Goal: Task Accomplishment & Management: Complete application form

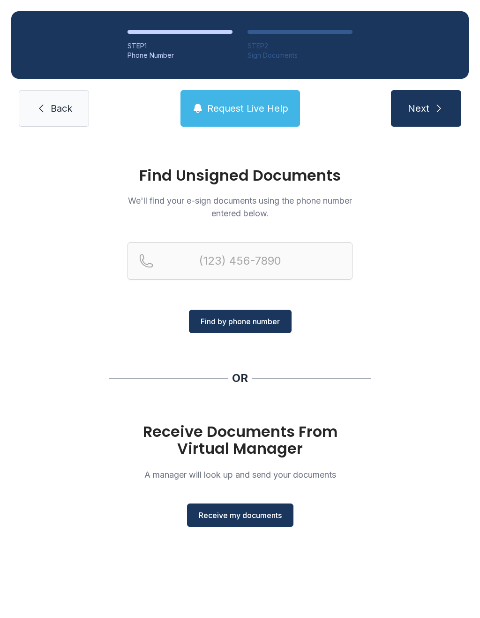
click at [242, 112] on span "Request Live Help" at bounding box center [247, 108] width 81 height 13
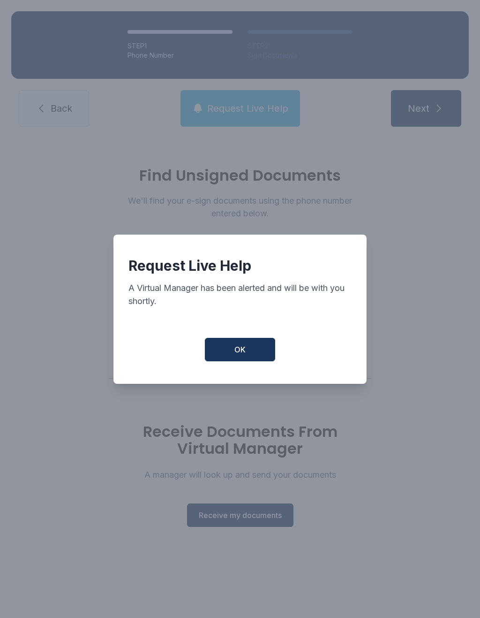
click at [243, 353] on span "OK" at bounding box center [240, 349] width 11 height 11
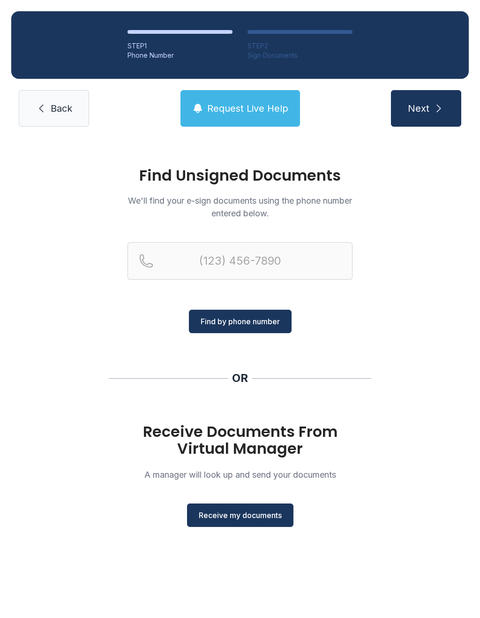
click at [257, 509] on span "Receive my documents" at bounding box center [240, 514] width 83 height 11
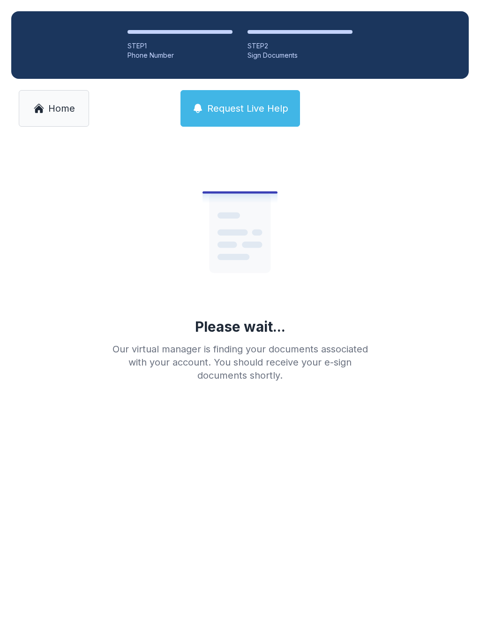
click at [46, 105] on link "Home" at bounding box center [54, 108] width 70 height 37
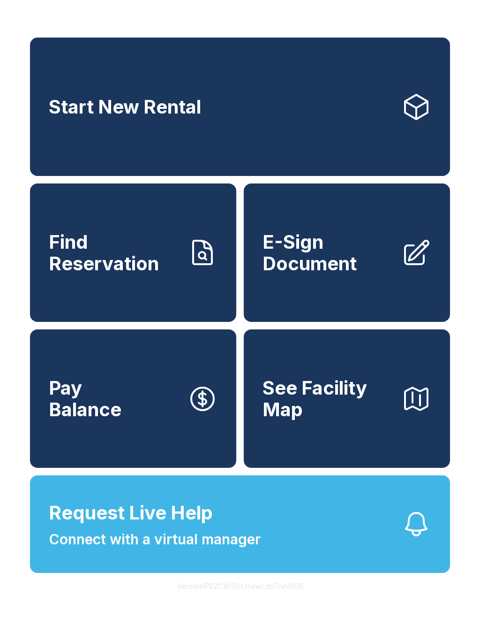
click at [328, 266] on span "E-Sign Document" at bounding box center [328, 252] width 131 height 43
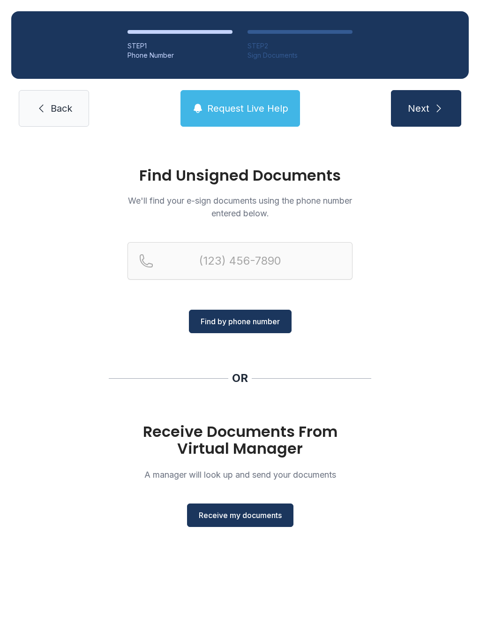
click at [239, 520] on span "Receive my documents" at bounding box center [240, 514] width 83 height 11
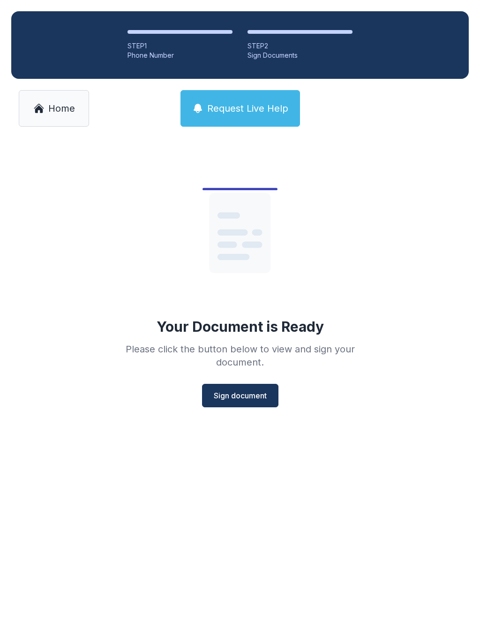
click at [249, 387] on button "Sign document" at bounding box center [240, 395] width 76 height 23
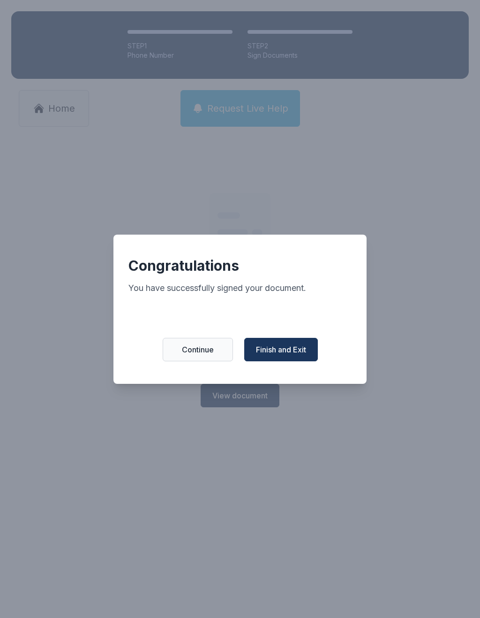
click at [288, 350] on span "Finish and Exit" at bounding box center [281, 349] width 50 height 11
